Goal: Navigation & Orientation: Find specific page/section

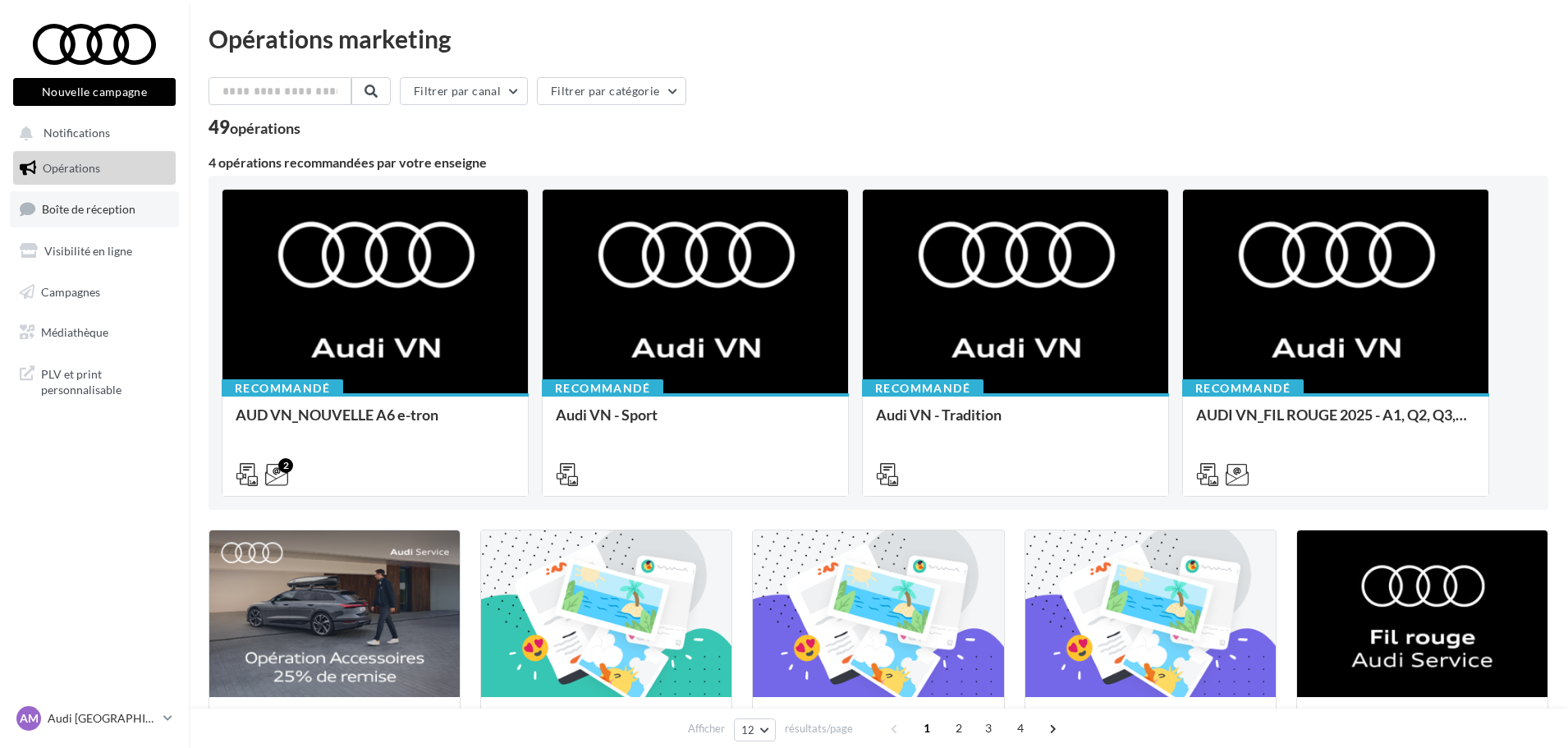
click at [92, 216] on link "Boîte de réception" at bounding box center [94, 209] width 169 height 35
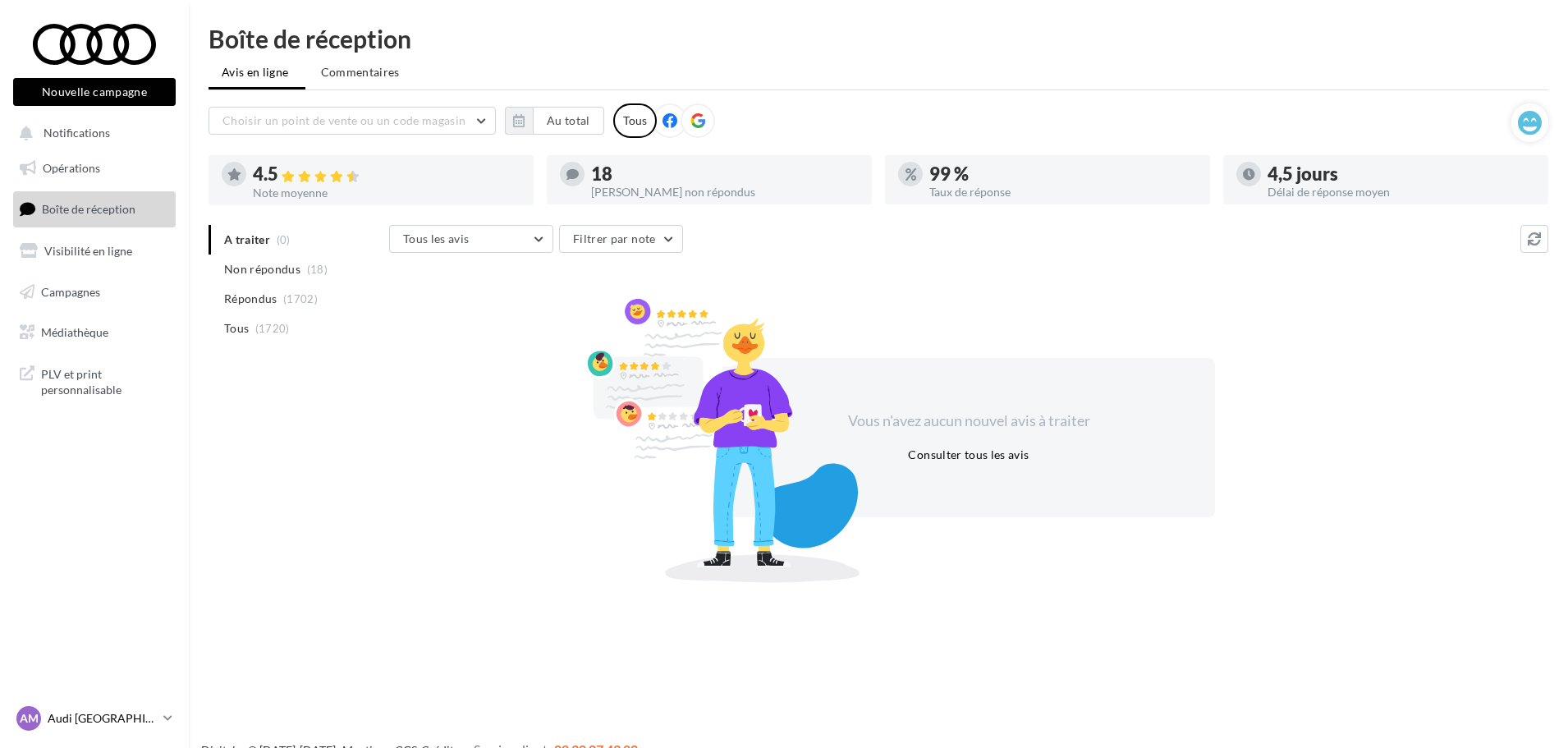
click at [75, 720] on p "Audi [GEOGRAPHIC_DATA]" at bounding box center [102, 718] width 109 height 17
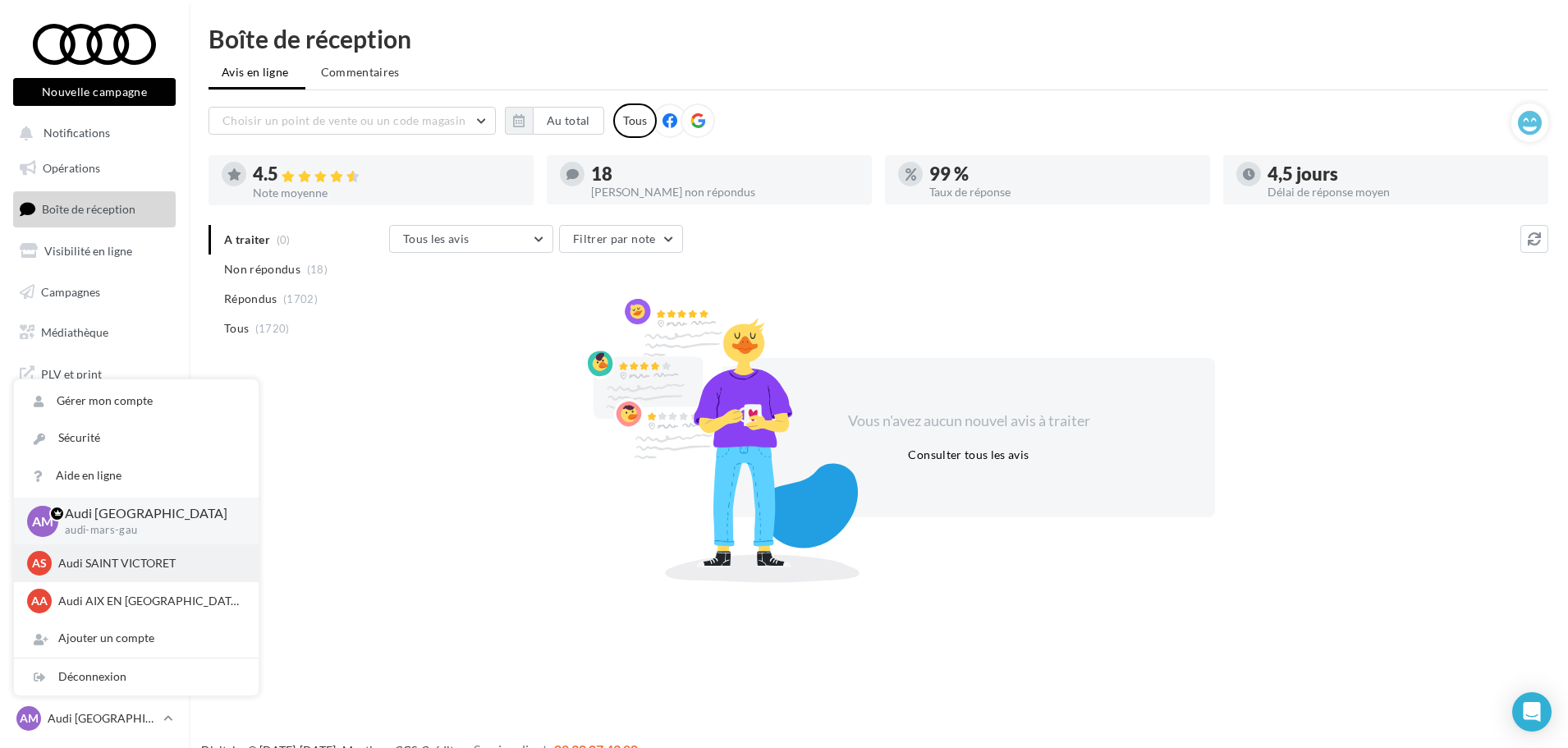
click at [125, 568] on p "Audi SAINT VICTORET" at bounding box center [148, 563] width 180 height 17
